Goal: Submit feedback/report problem

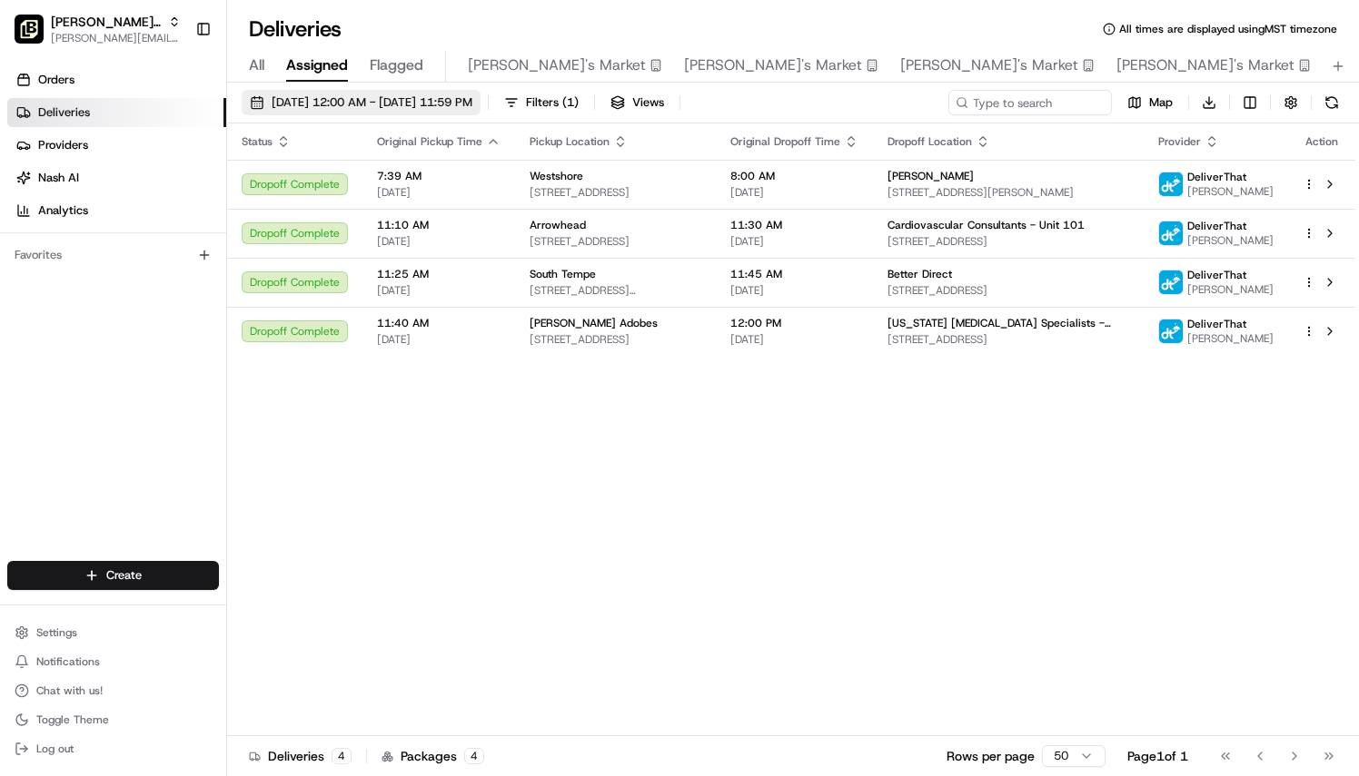
click at [318, 101] on span "08/15/2025 12:00 AM - 08/15/2025 11:59 PM" at bounding box center [372, 102] width 201 height 16
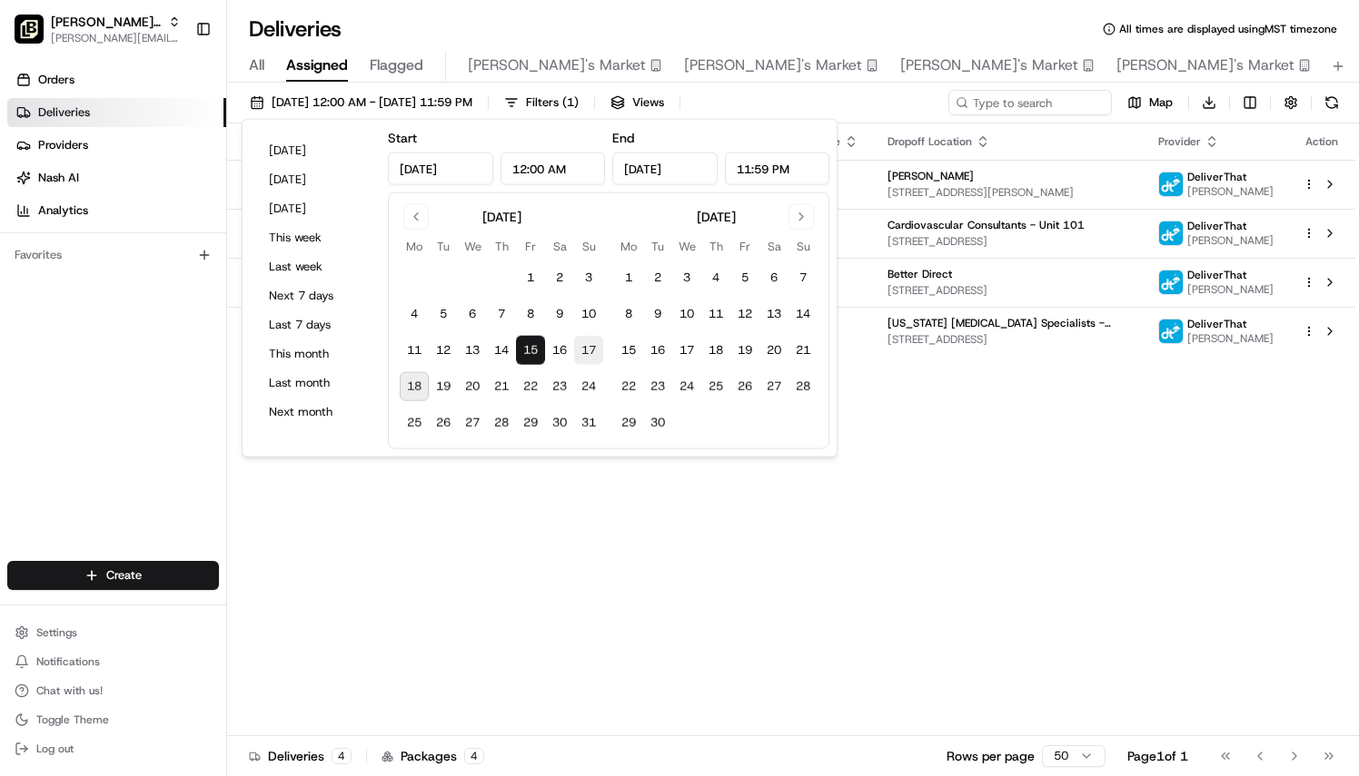
click at [584, 351] on button "17" at bounding box center [588, 350] width 29 height 29
type input "Aug 17, 2025"
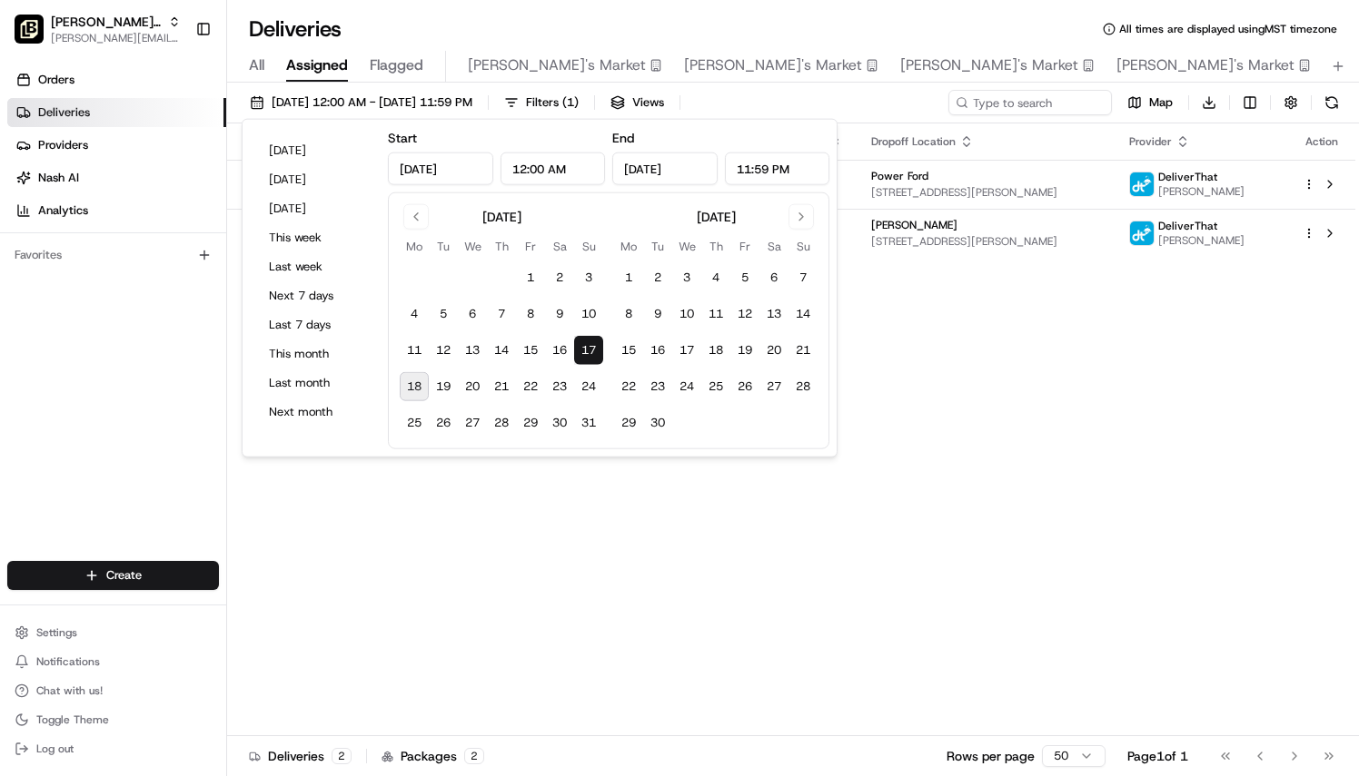
click at [66, 401] on div "Orders Deliveries Providers Nash AI Analytics Favorites" at bounding box center [113, 315] width 226 height 514
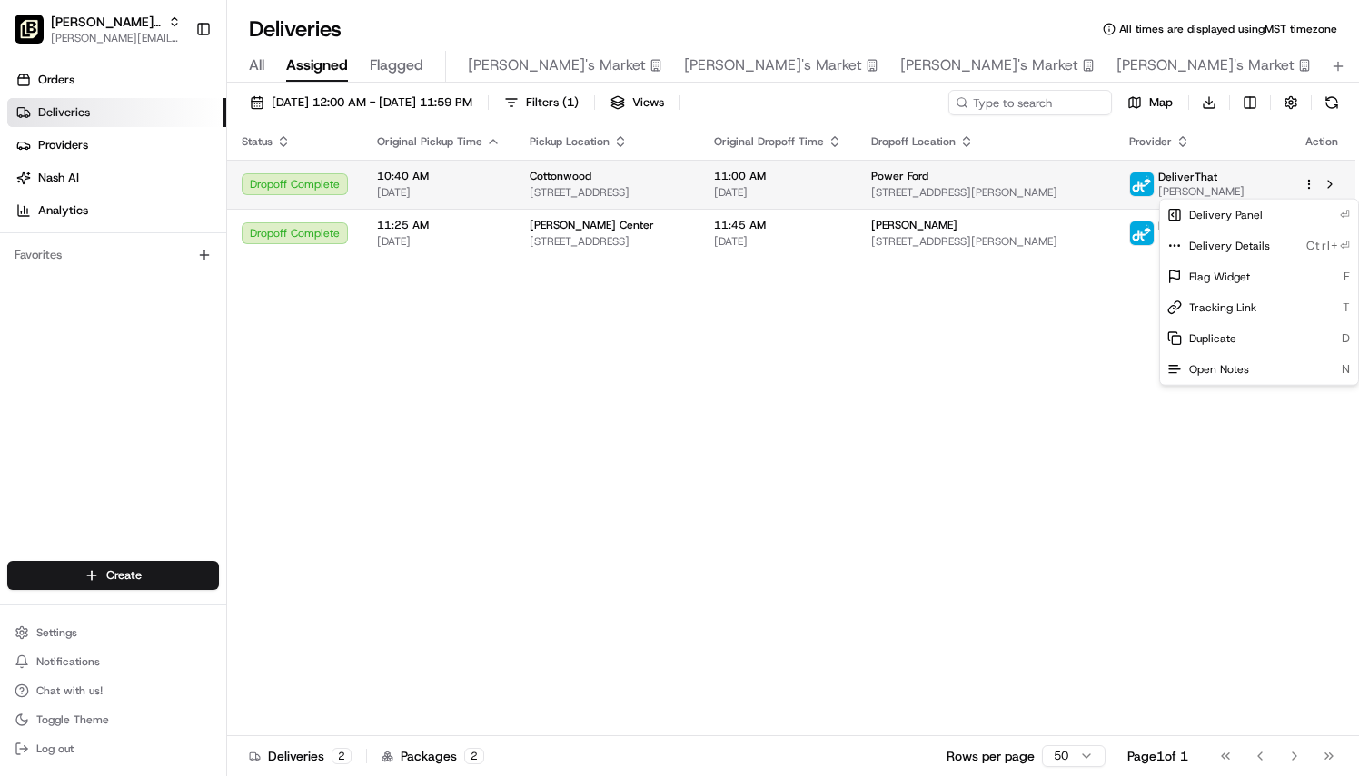
click at [1308, 186] on html "Pei Wei Parent Org maggie.yancone@peiwei.com Toggle Sidebar Orders Deliveries P…" at bounding box center [679, 388] width 1359 height 776
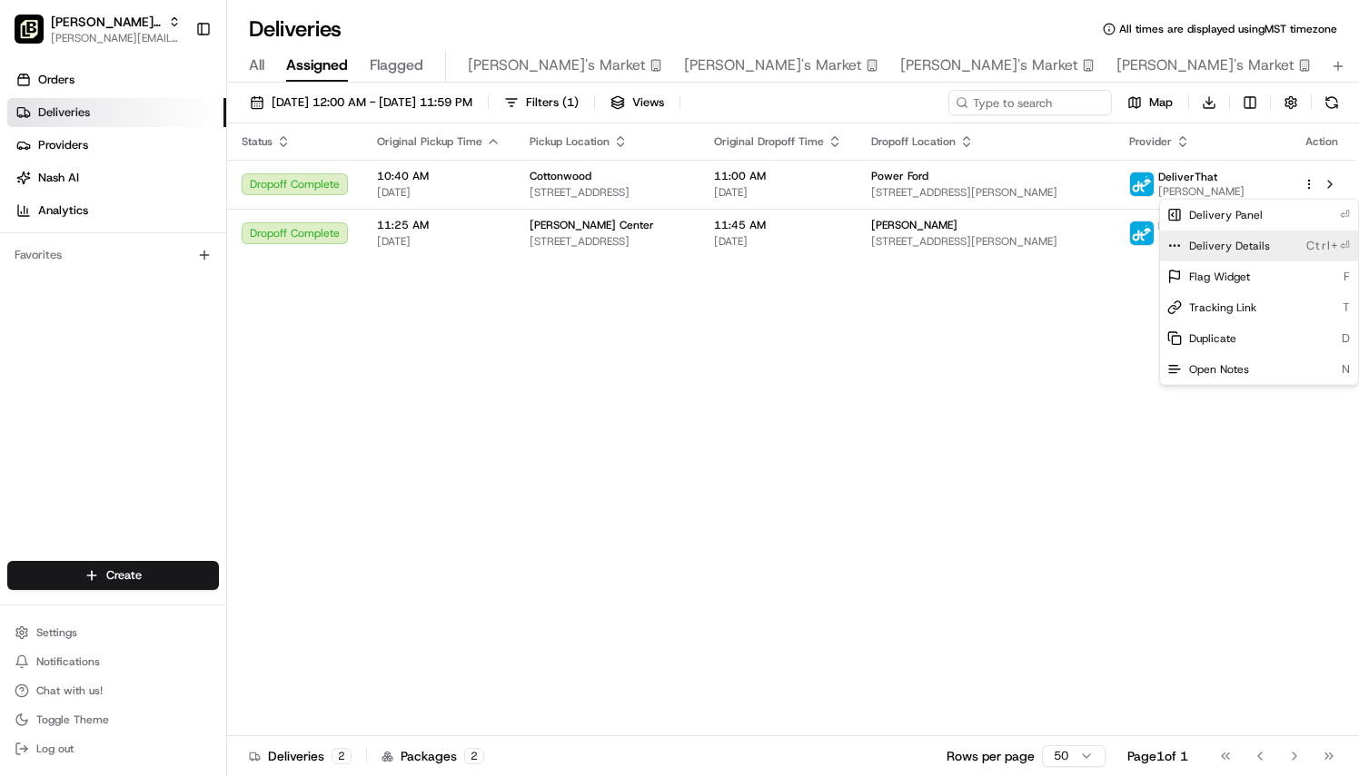
click at [1247, 242] on span "Delivery Details" at bounding box center [1229, 246] width 81 height 15
click at [449, 98] on html "Pei Wei Parent Org maggie.yancone@peiwei.com Toggle Sidebar Orders Deliveries P…" at bounding box center [679, 388] width 1359 height 776
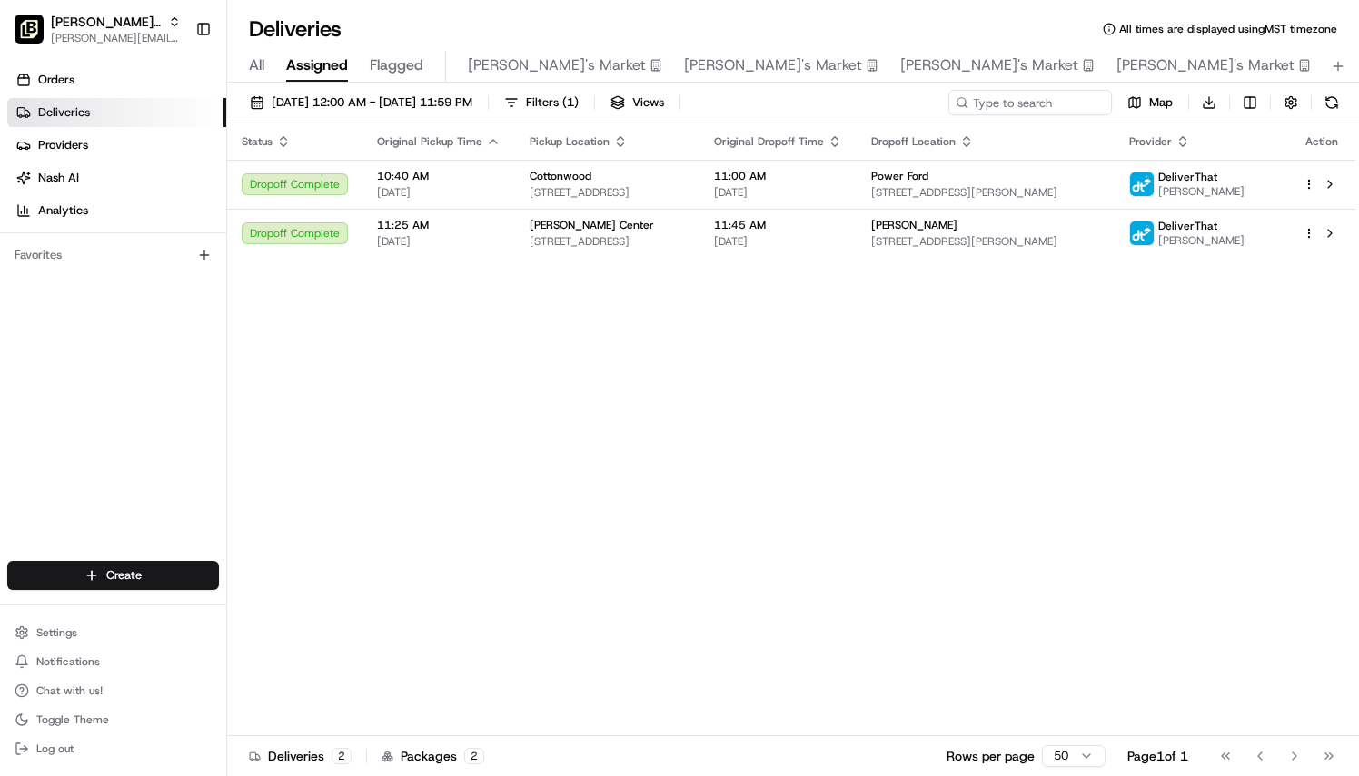
click at [449, 98] on span "08/17/2025 12:00 AM - 08/17/2025 11:59 PM" at bounding box center [372, 102] width 201 height 16
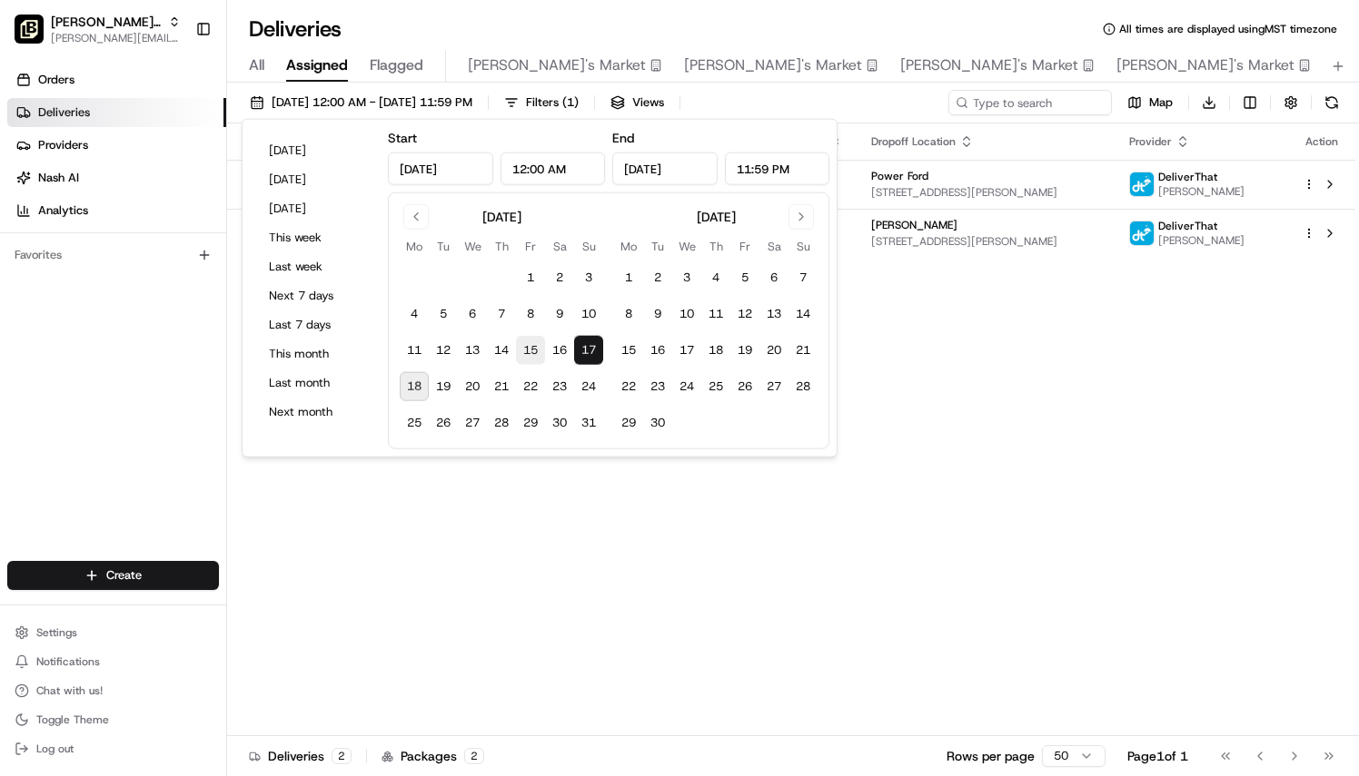
click at [531, 350] on button "15" at bounding box center [530, 350] width 29 height 29
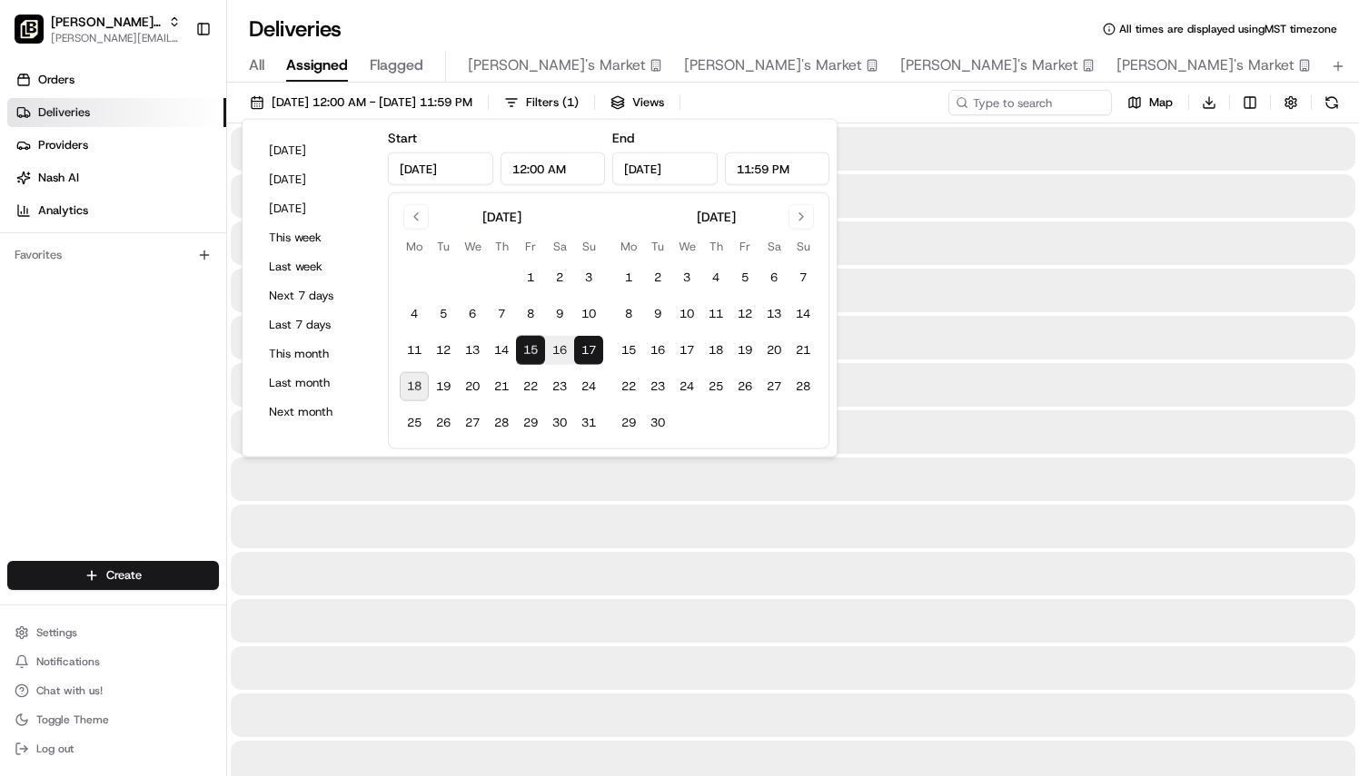
type input "Aug 15, 2025"
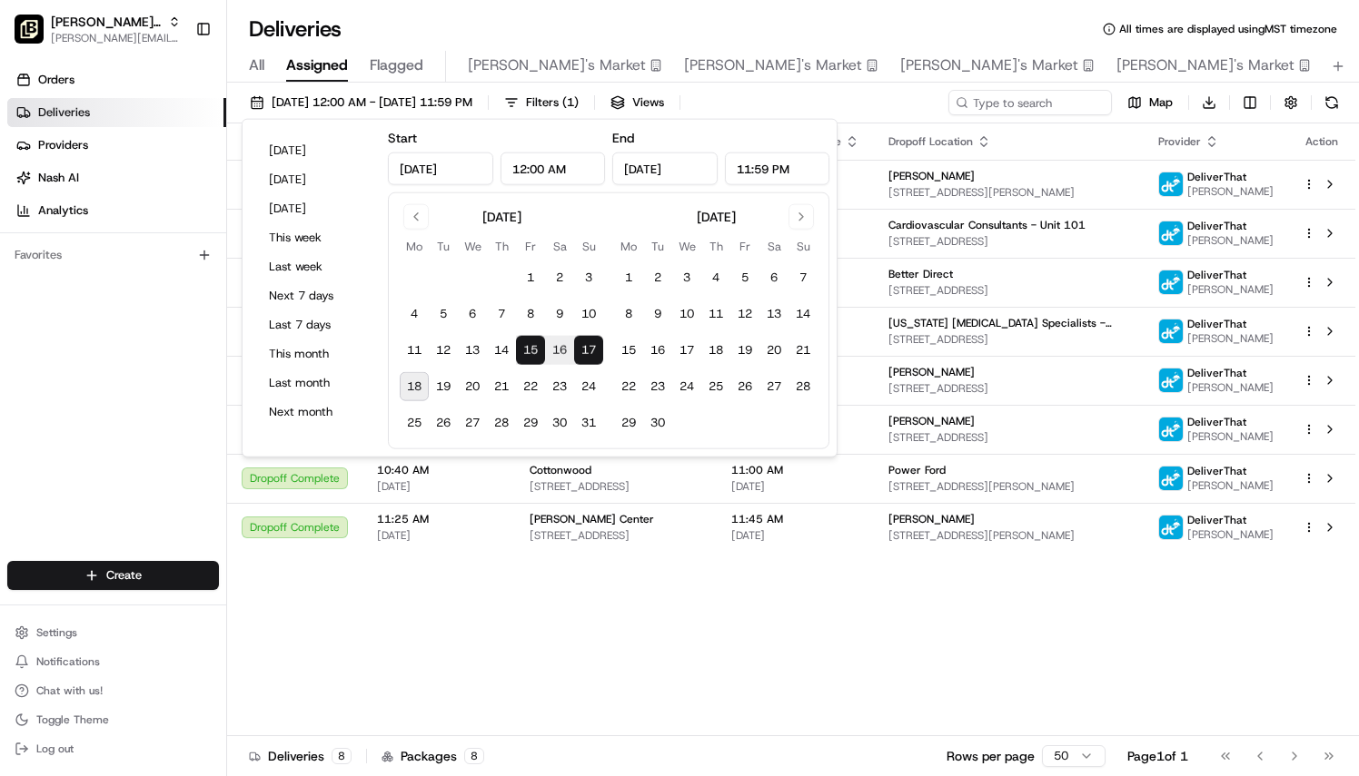
click at [516, 675] on div "Status Original Pickup Time Pickup Location Original Dropoff Time Dropoff Locat…" at bounding box center [791, 430] width 1128 height 613
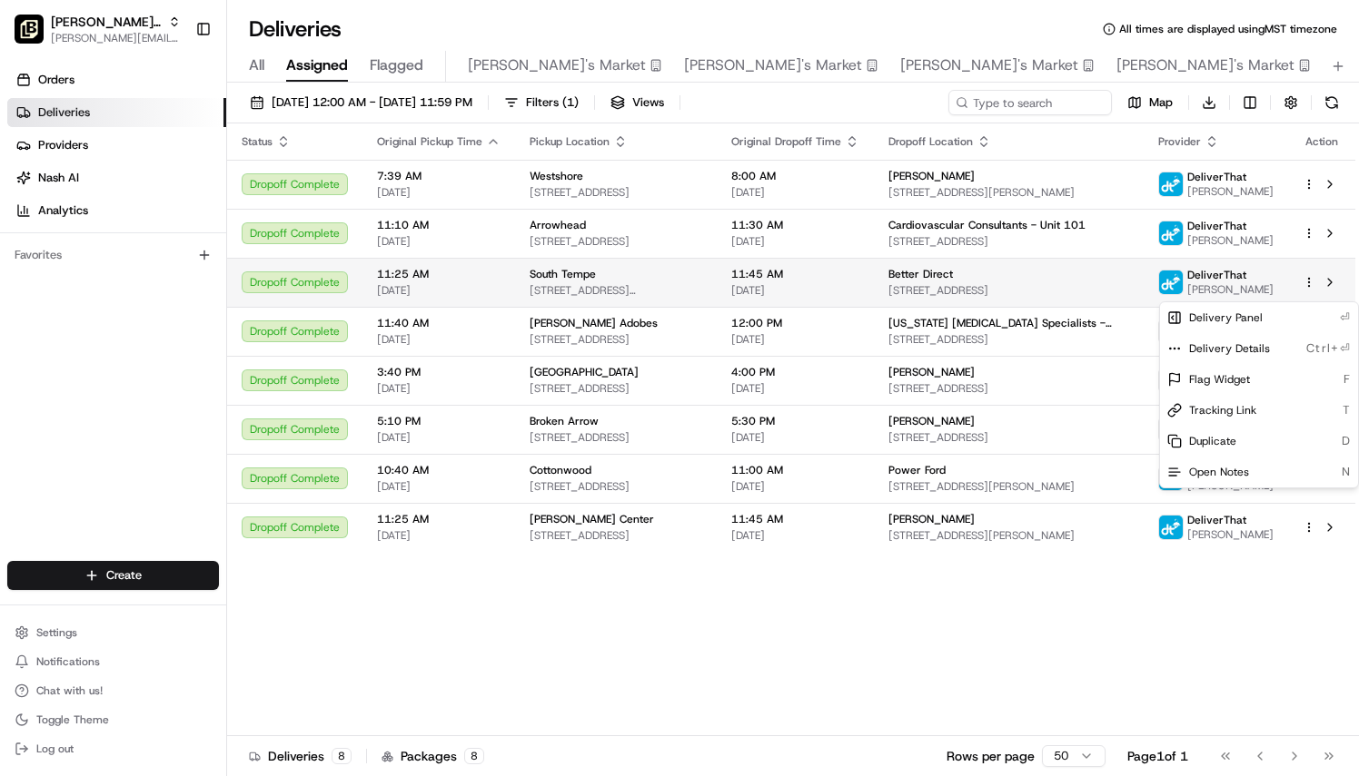
click at [1310, 287] on html "Pei Wei Parent Org maggie.yancone@peiwei.com Toggle Sidebar Orders Deliveries P…" at bounding box center [679, 388] width 1359 height 776
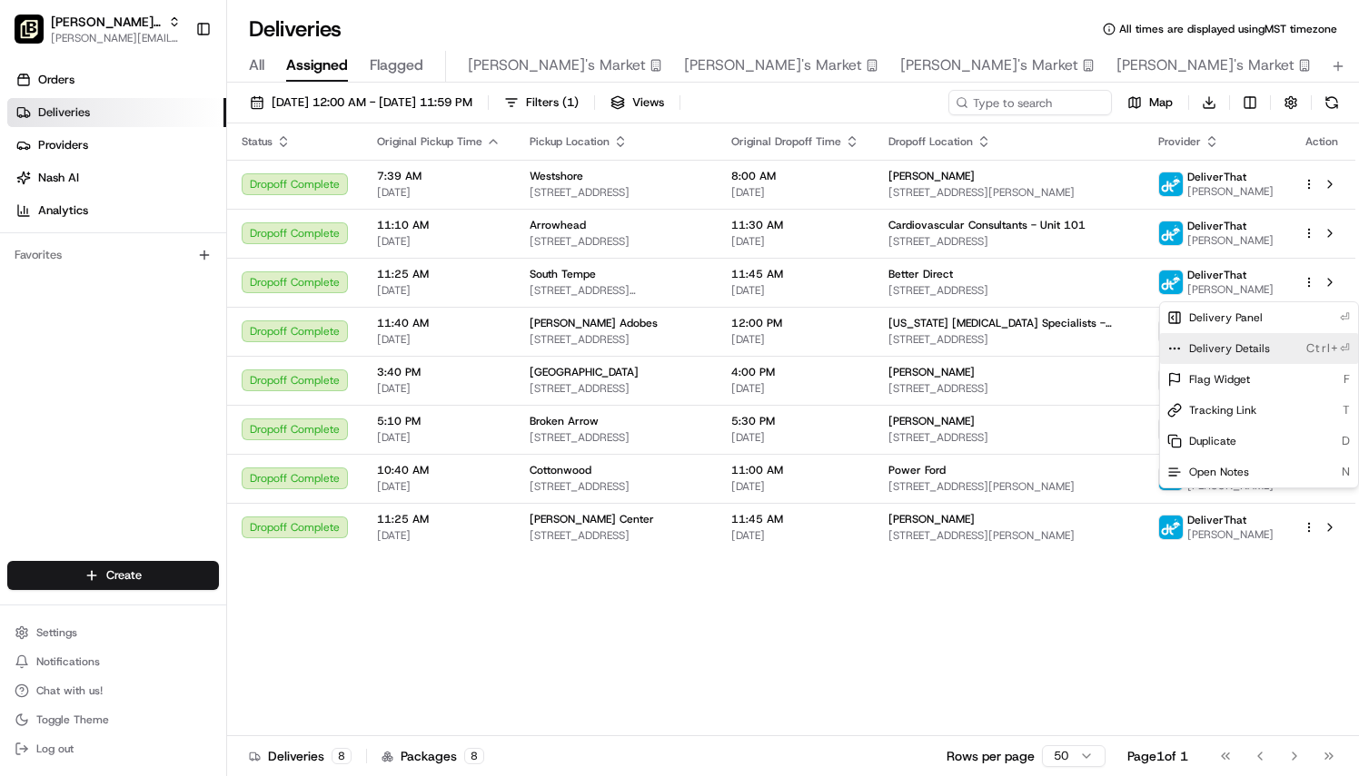
click at [1231, 351] on span "Delivery Details" at bounding box center [1229, 348] width 81 height 15
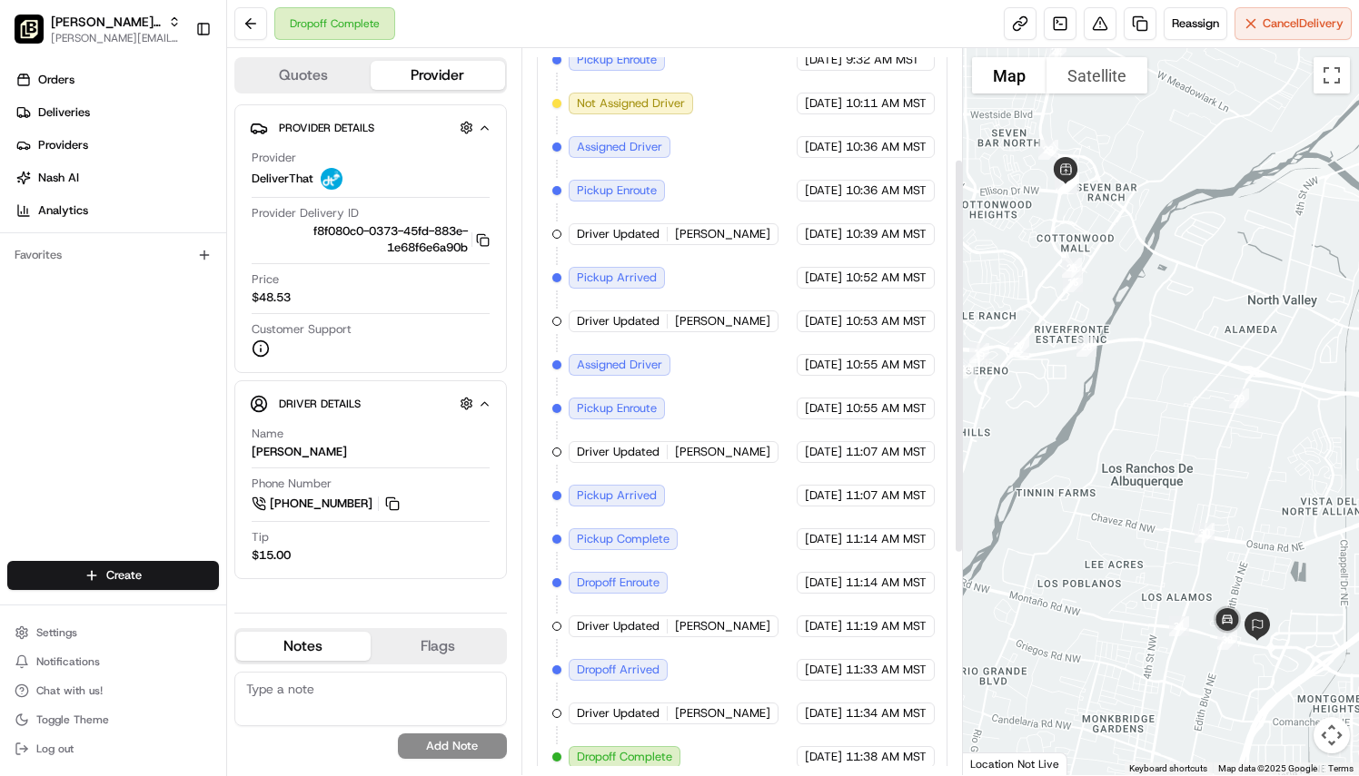
scroll to position [0, 18]
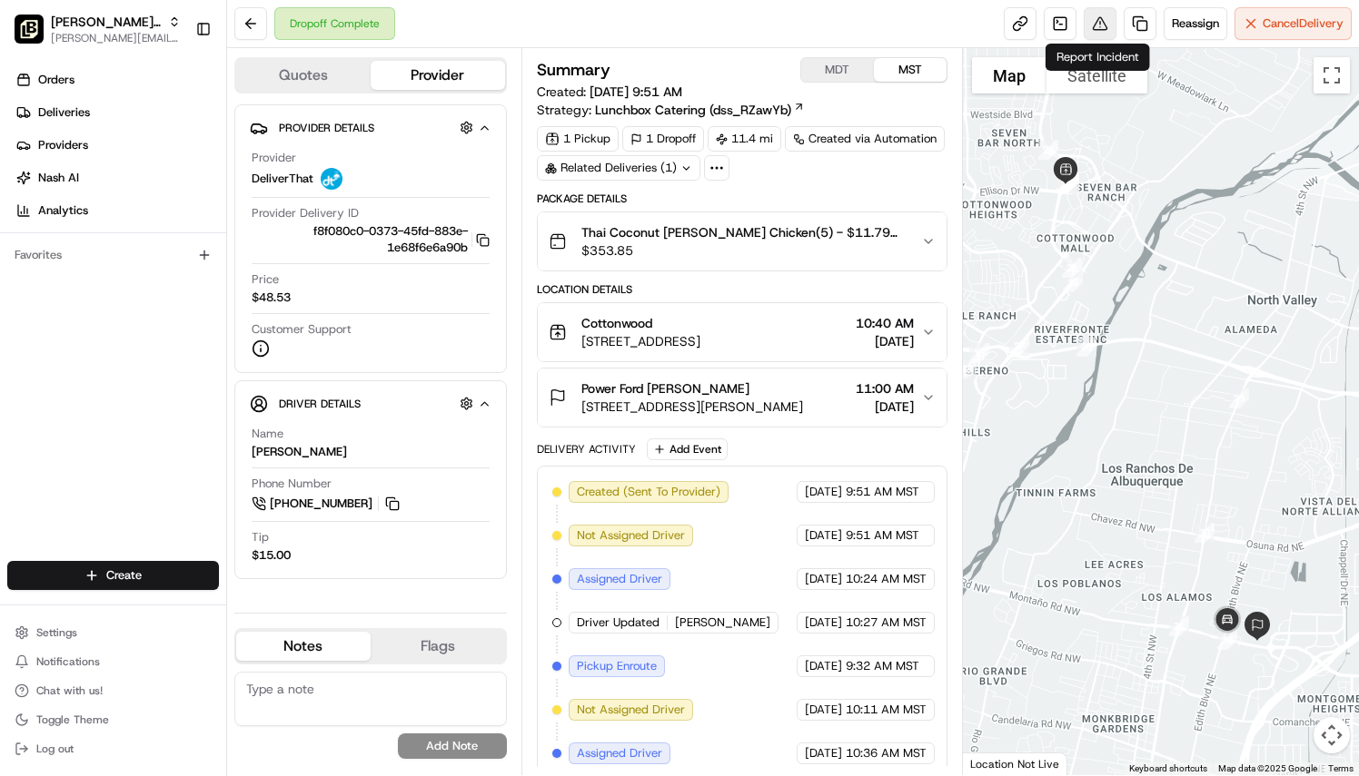
click at [1101, 17] on button at bounding box center [1099, 23] width 33 height 33
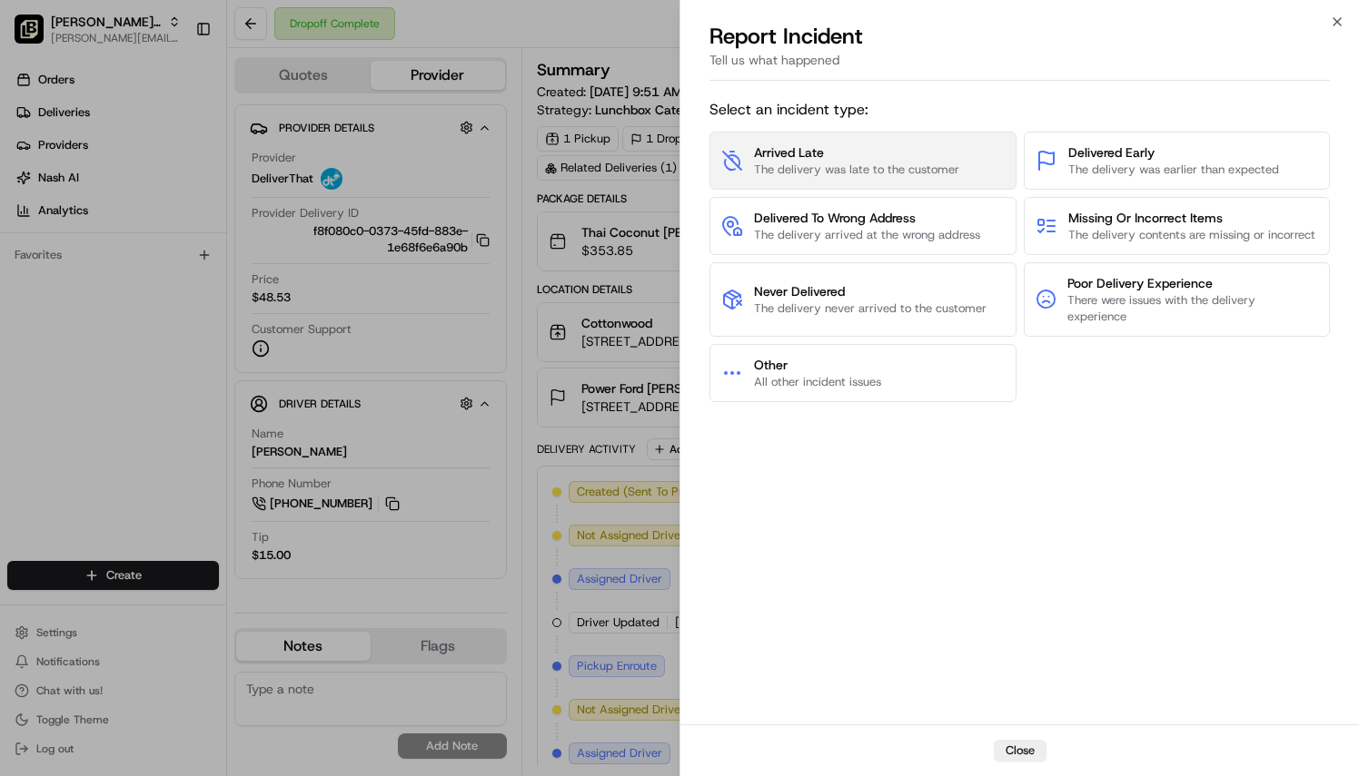
click at [785, 165] on span "The delivery was late to the customer" at bounding box center [856, 170] width 205 height 16
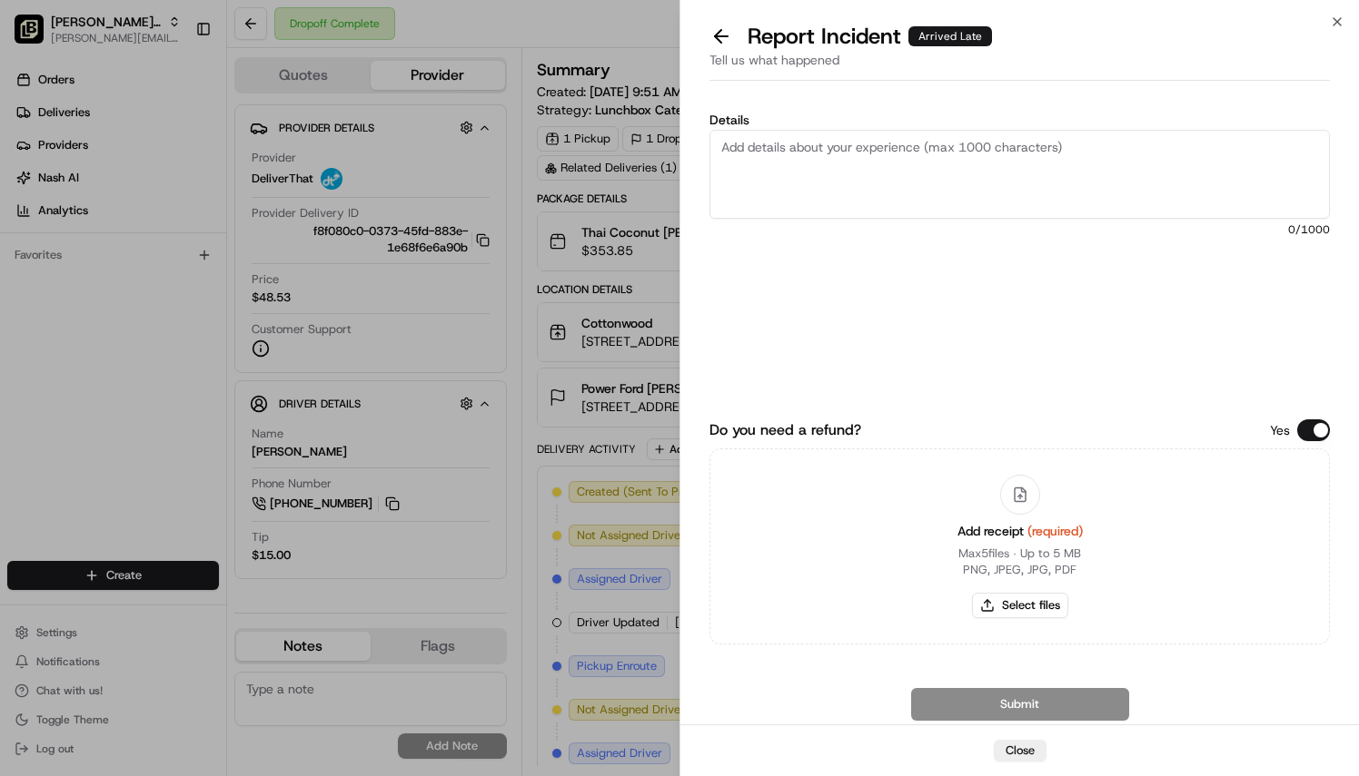
click at [785, 165] on textarea "Details" at bounding box center [1019, 174] width 620 height 89
click at [969, 145] on textarea "Order was 40 minutes late. Guest only has 30-minute lunch window" at bounding box center [1019, 174] width 620 height 89
click at [1117, 146] on textarea "Order was 40 minutes late. Guest only has 30-minute lunch window" at bounding box center [1019, 174] width 620 height 89
type textarea "Order was 40 minutes late. Delivery fee needs to be refunded to Guest."
click at [1013, 604] on button "Select files" at bounding box center [1020, 605] width 96 height 25
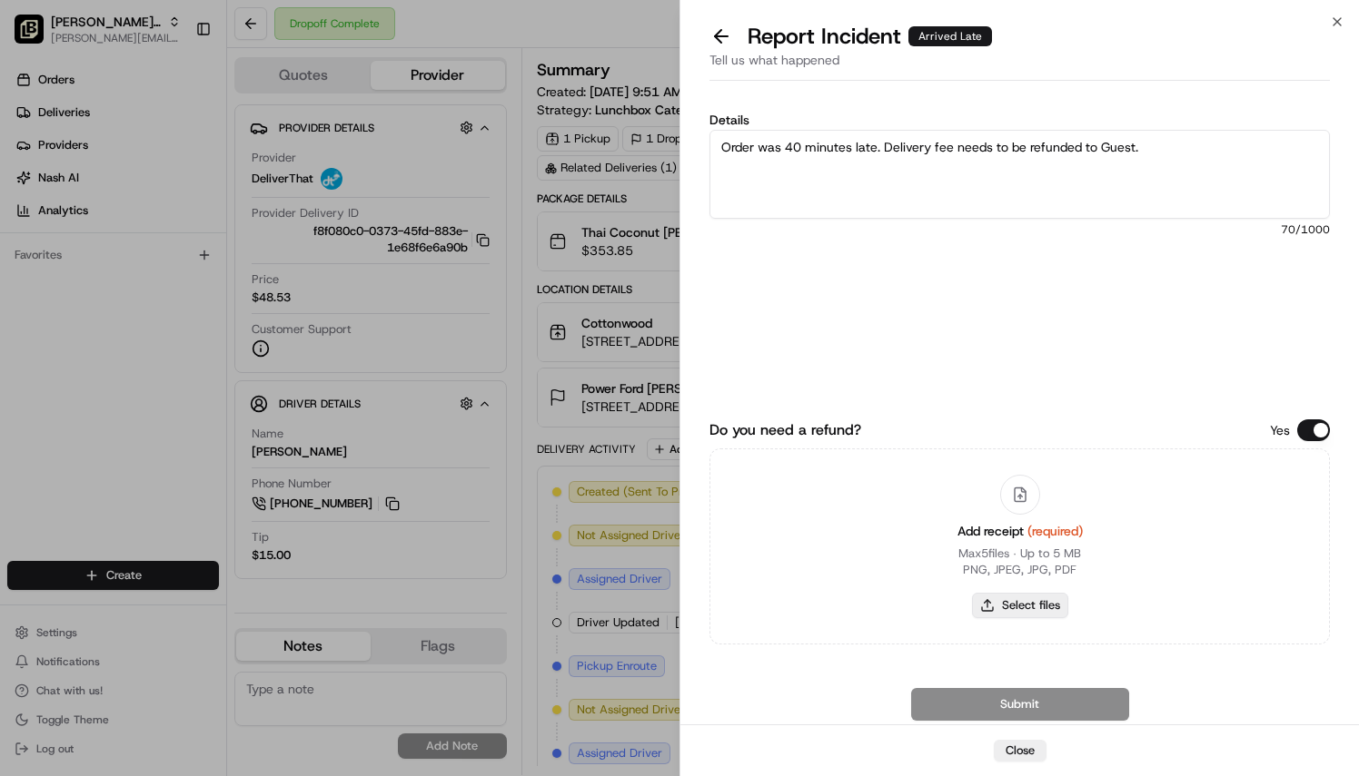
type input "C:\fakepath\Receipt #6377.pdf"
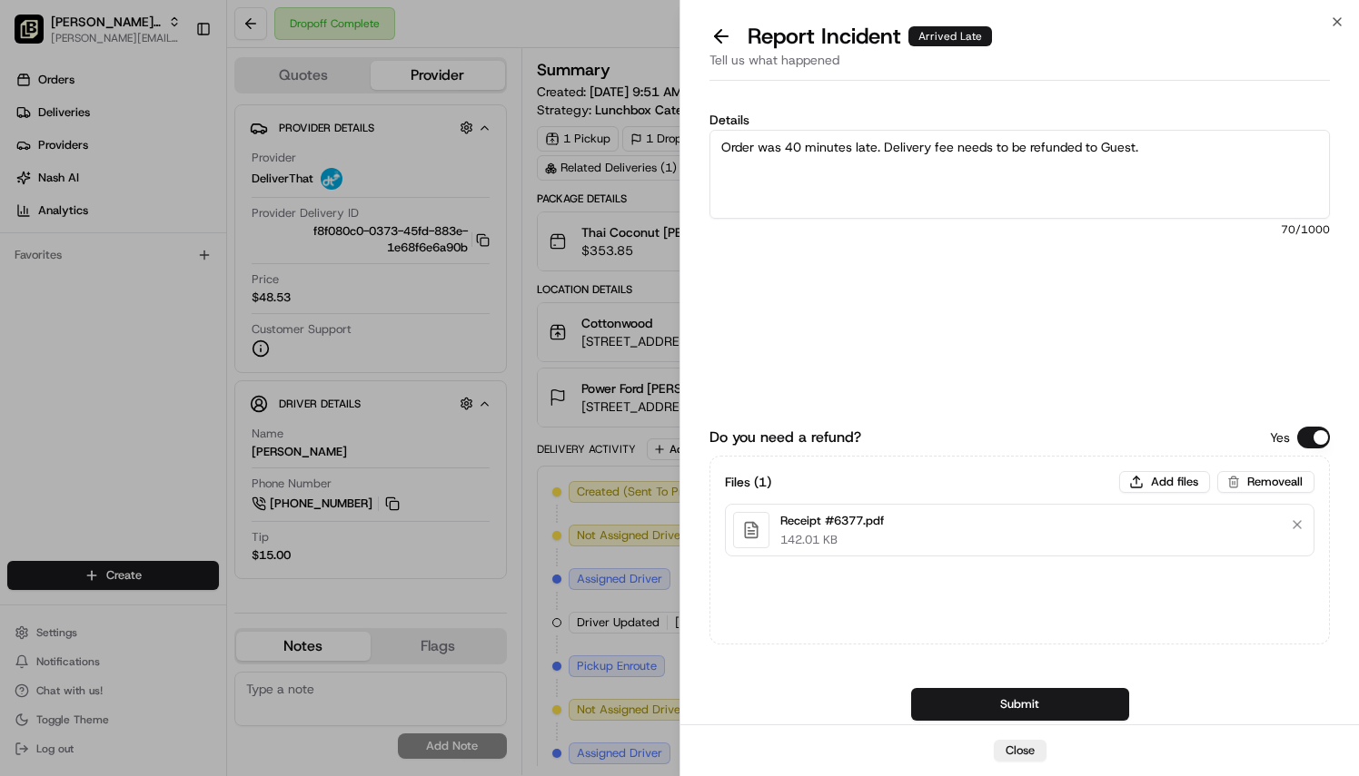
click at [986, 145] on textarea "Order was 40 minutes late. Delivery fee needs to be refunded to Guest." at bounding box center [1019, 174] width 620 height 89
click at [1023, 145] on textarea "Order was 40 minutes late. Delivery fee needs to be refunded to Guest." at bounding box center [1019, 174] width 620 height 89
click at [1117, 151] on textarea "Order was 40 minutes late. Delivery fee being refunded to Guest." at bounding box center [1019, 174] width 620 height 89
click at [1103, 143] on textarea "Order was 40 minutes late. Delivery fee being refunded to Guest. for inconvenie…" at bounding box center [1019, 174] width 620 height 89
type textarea "Order was 40 minutes late. Delivery fee being refunded to Guest for inconvenien…"
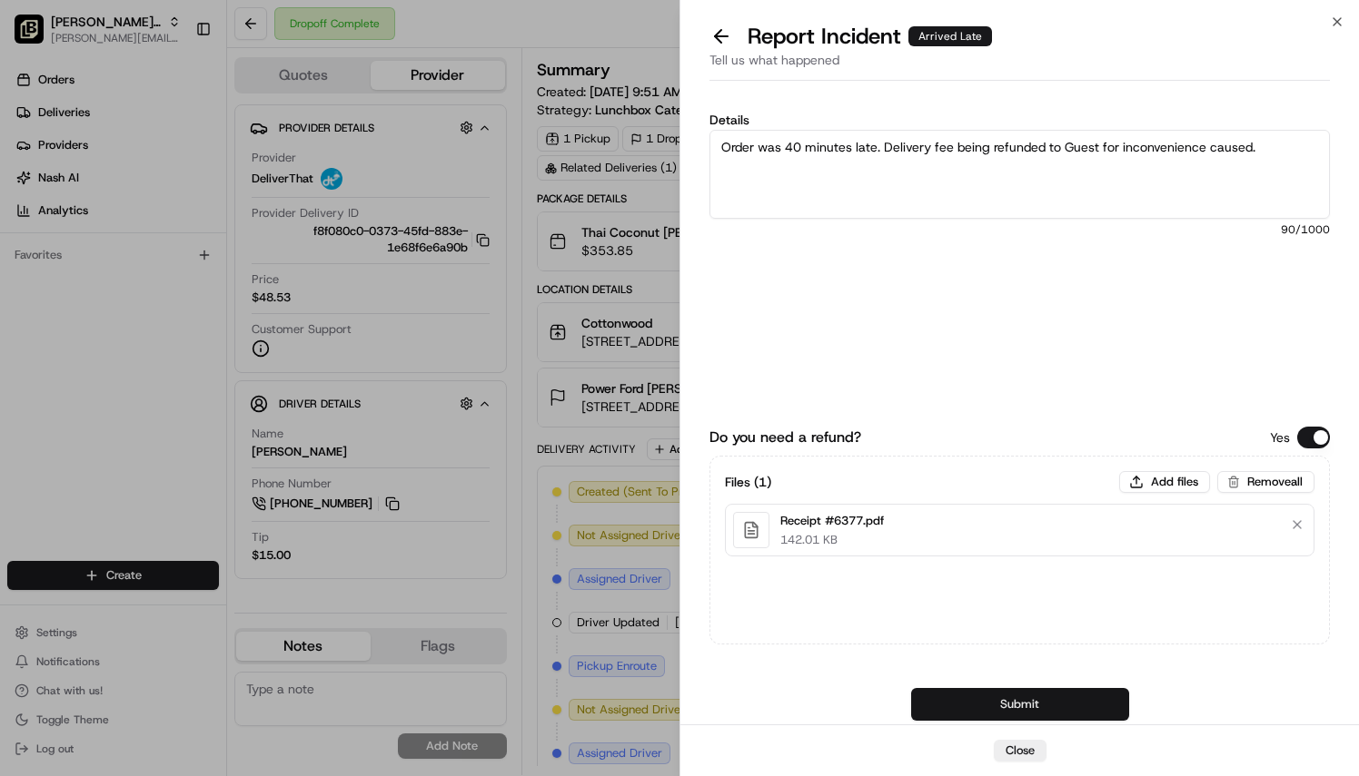
click at [981, 700] on button "Submit" at bounding box center [1020, 704] width 218 height 33
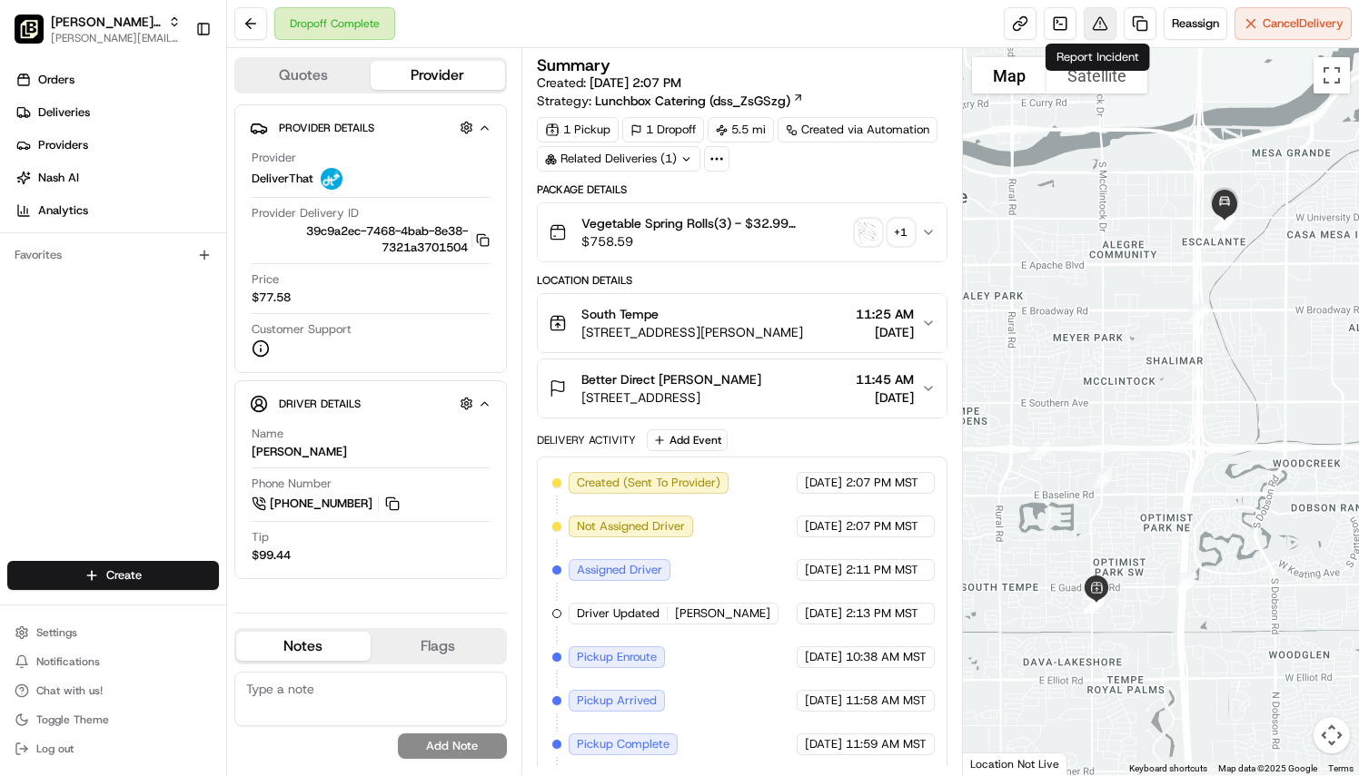
click at [1102, 15] on button at bounding box center [1099, 23] width 33 height 33
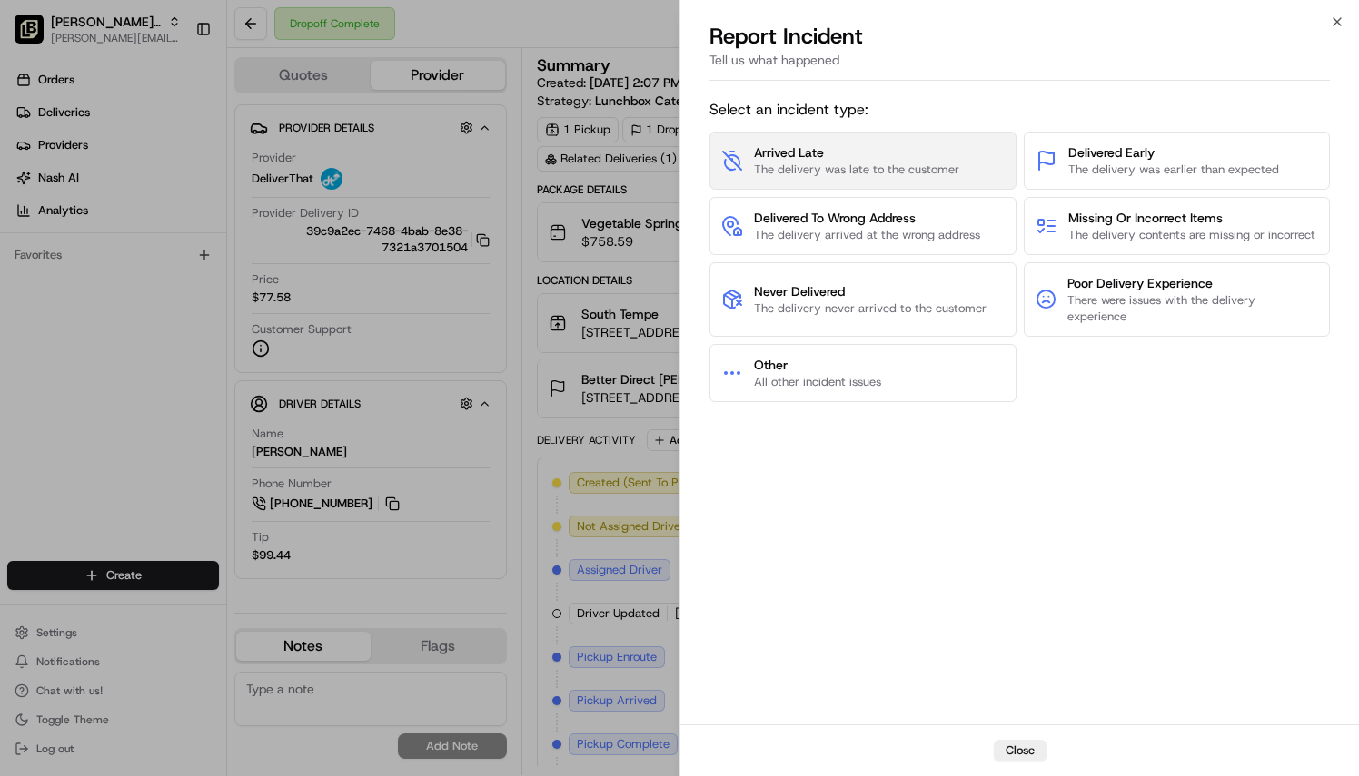
click at [846, 156] on span "Arrived Late" at bounding box center [856, 152] width 205 height 18
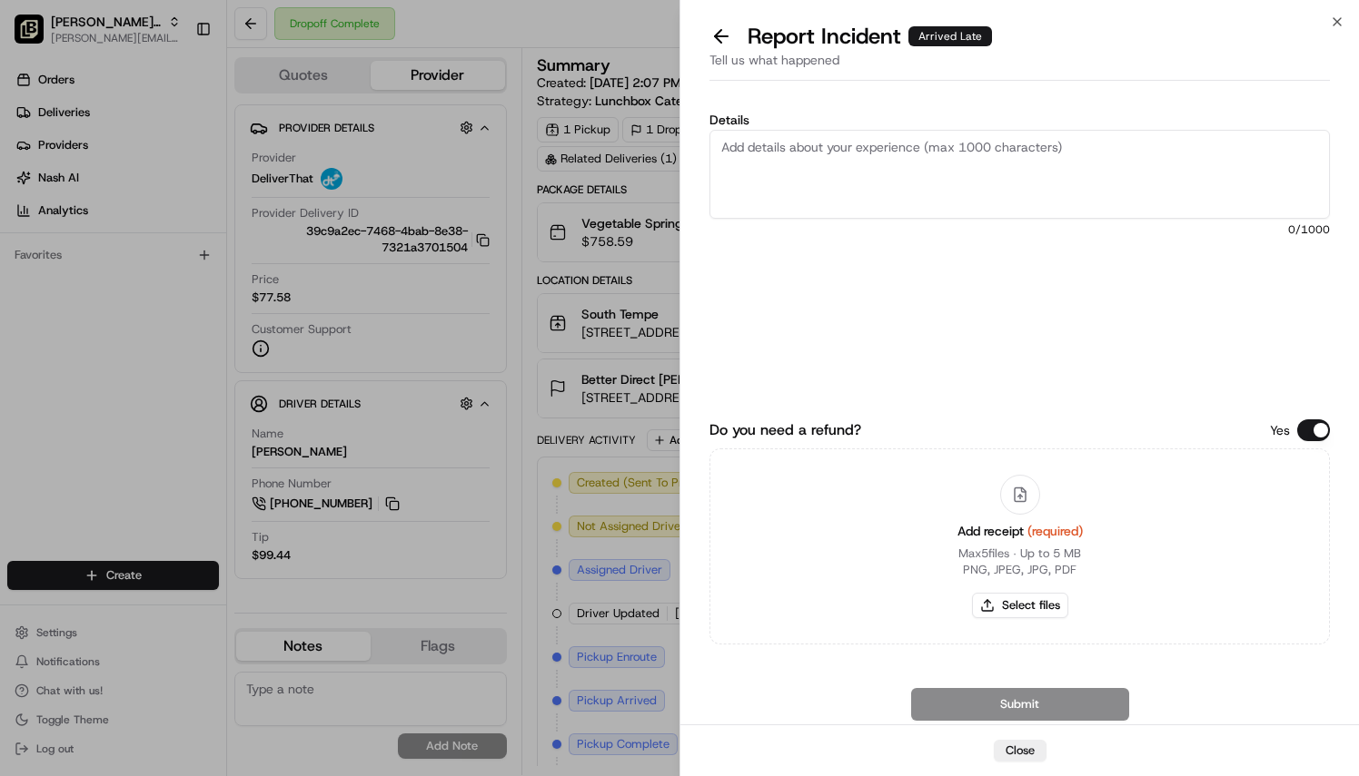
click at [829, 149] on textarea "Details" at bounding box center [1019, 174] width 620 height 89
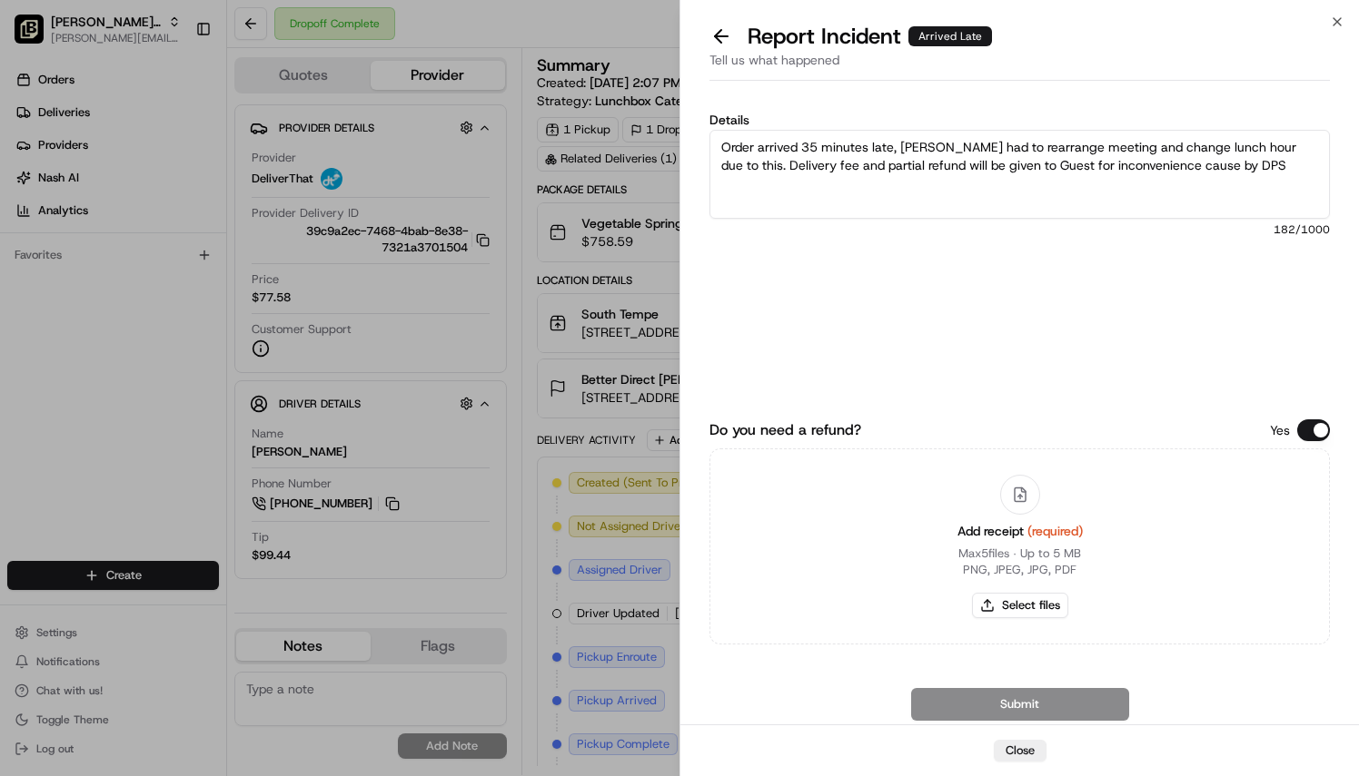
click at [1221, 167] on textarea "Order arrived 35 minutes late, [PERSON_NAME] had to rearrange meeting and chang…" at bounding box center [1019, 174] width 620 height 89
type textarea "Order arrived 35 minutes late, [PERSON_NAME] had to rearrange meeting and chang…"
click at [1024, 608] on button "Select files" at bounding box center [1020, 605] width 96 height 25
type input "C:\fakepath\Receipt #6332.pdf"
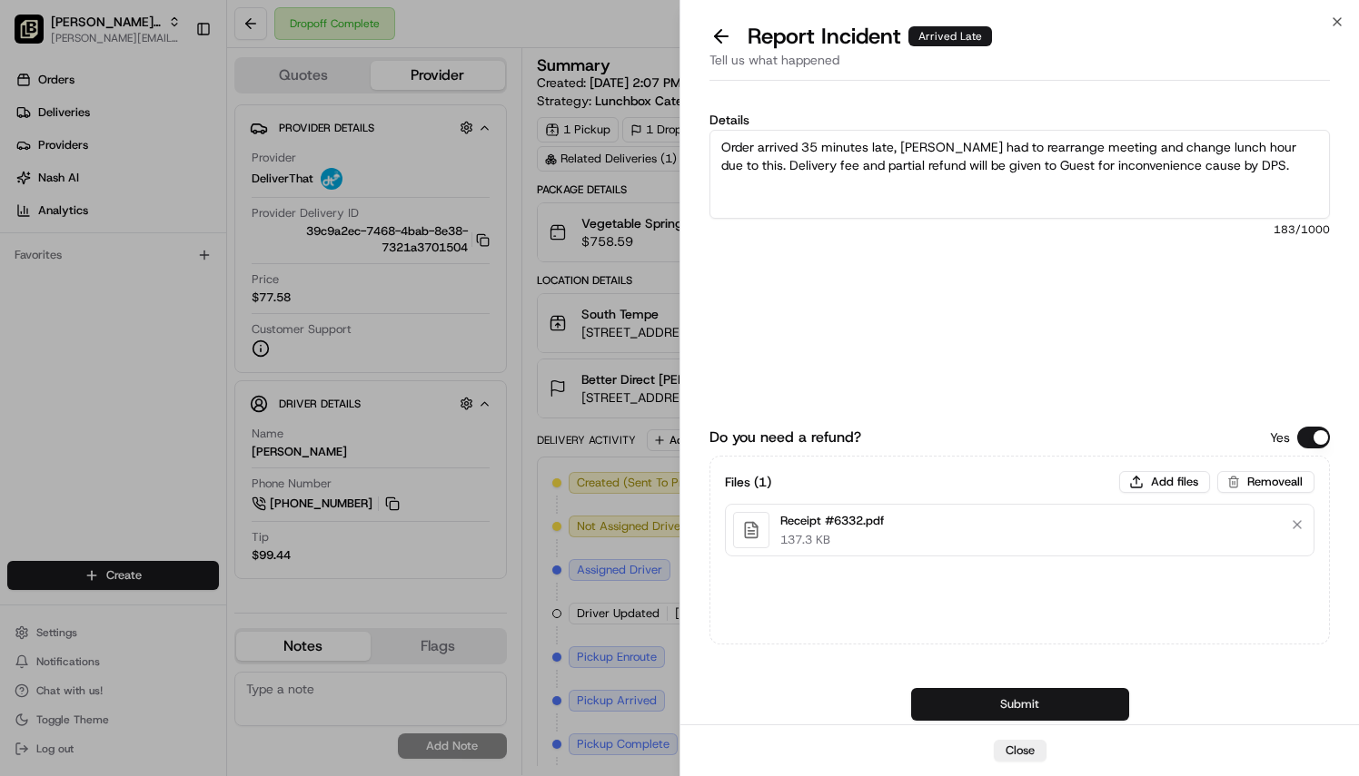
click at [947, 710] on button "Submit" at bounding box center [1020, 704] width 218 height 33
